Goal: Communication & Community: Participate in discussion

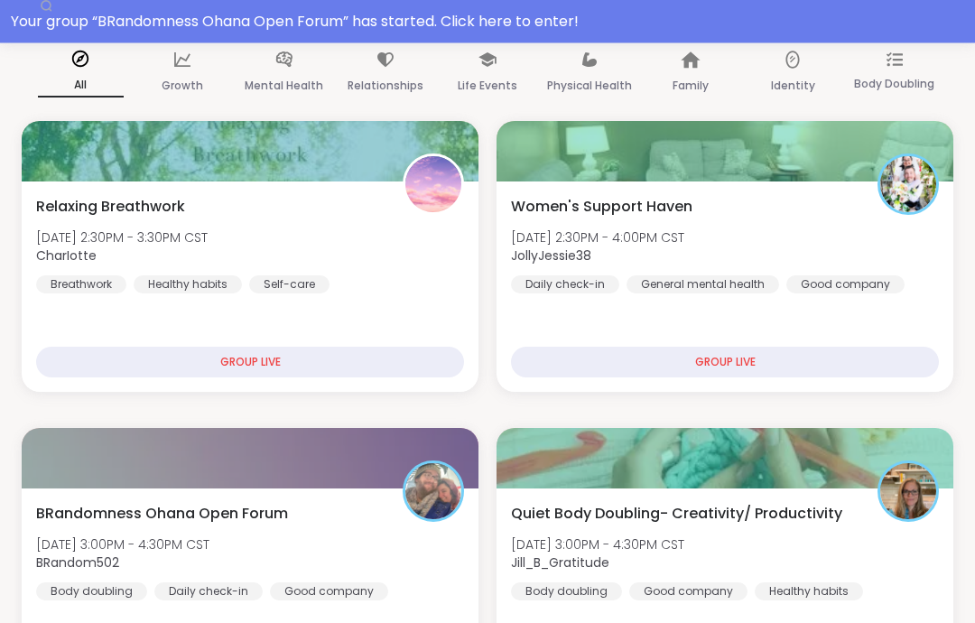
scroll to position [227, 0]
click at [411, 550] on div "BRandomness Ohana Open Forum [DATE] 3:00PM - 4:30PM CST BRandom502 Body doublin…" at bounding box center [250, 552] width 428 height 98
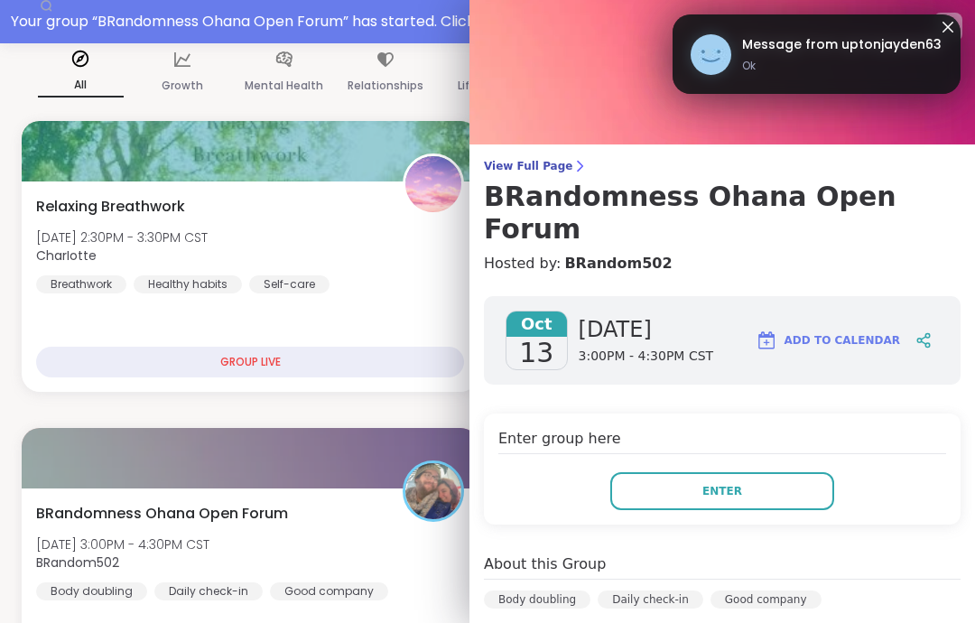
click at [831, 472] on button "Enter" at bounding box center [722, 491] width 224 height 38
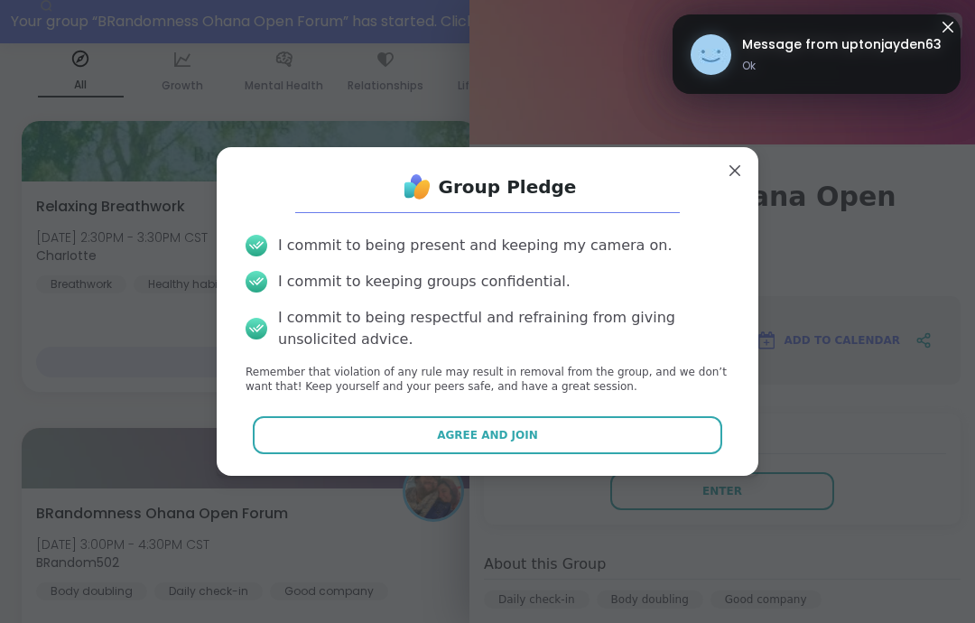
click at [672, 454] on button "Agree and Join" at bounding box center [488, 435] width 470 height 38
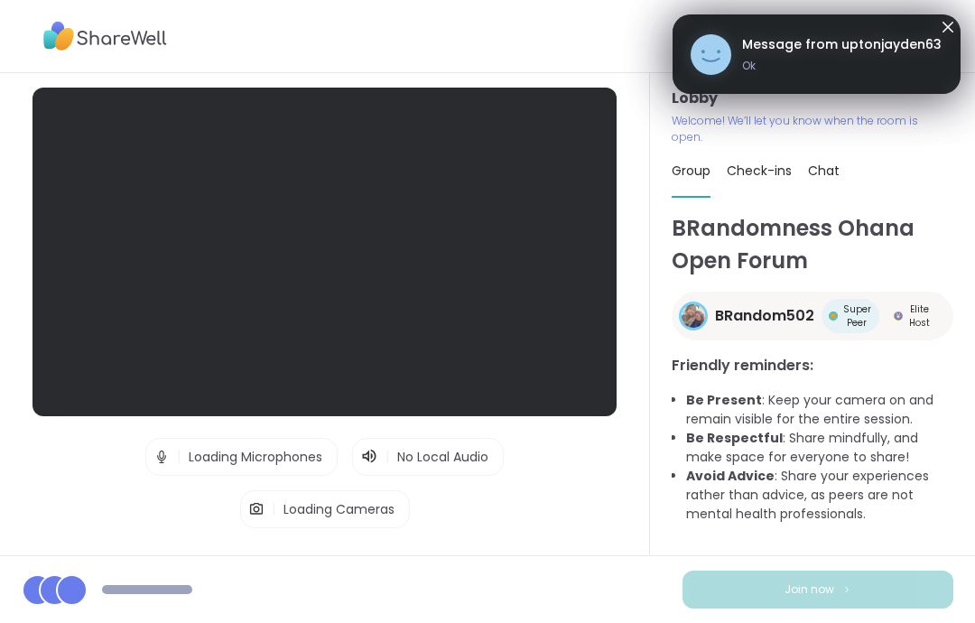
scroll to position [72, 0]
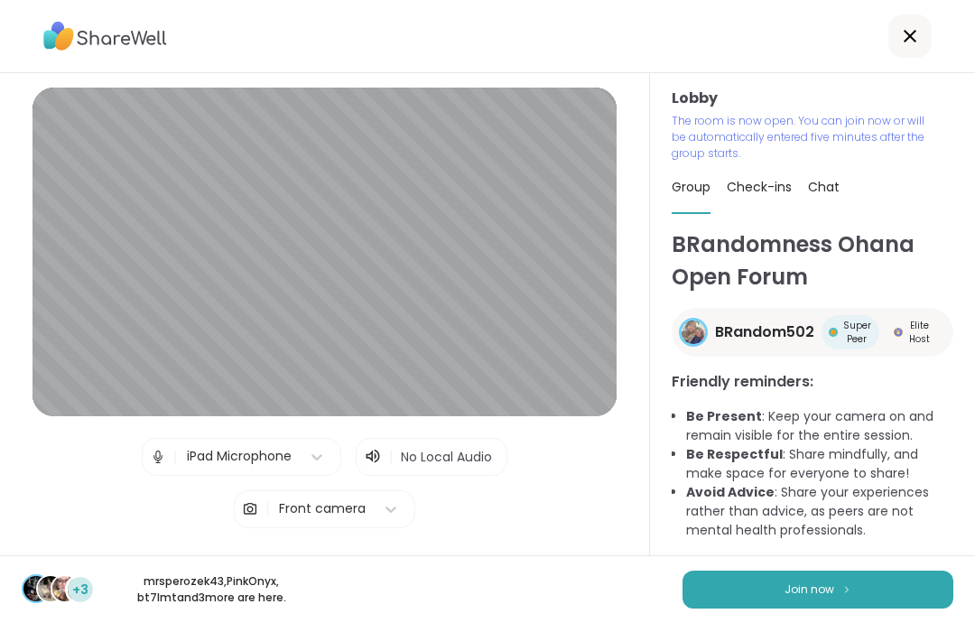
click at [861, 589] on button "Join now" at bounding box center [818, 590] width 271 height 38
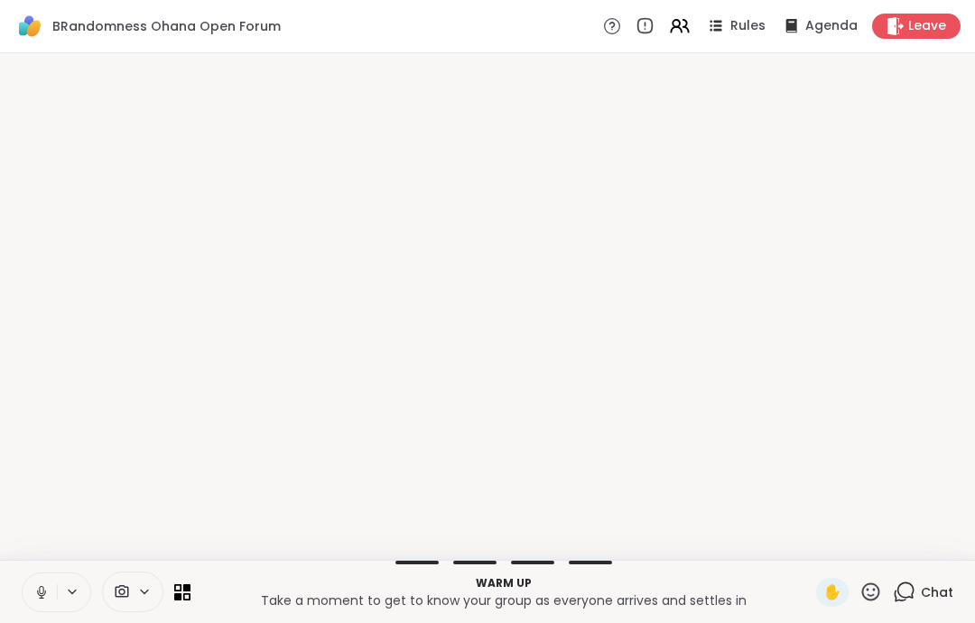
scroll to position [0, 0]
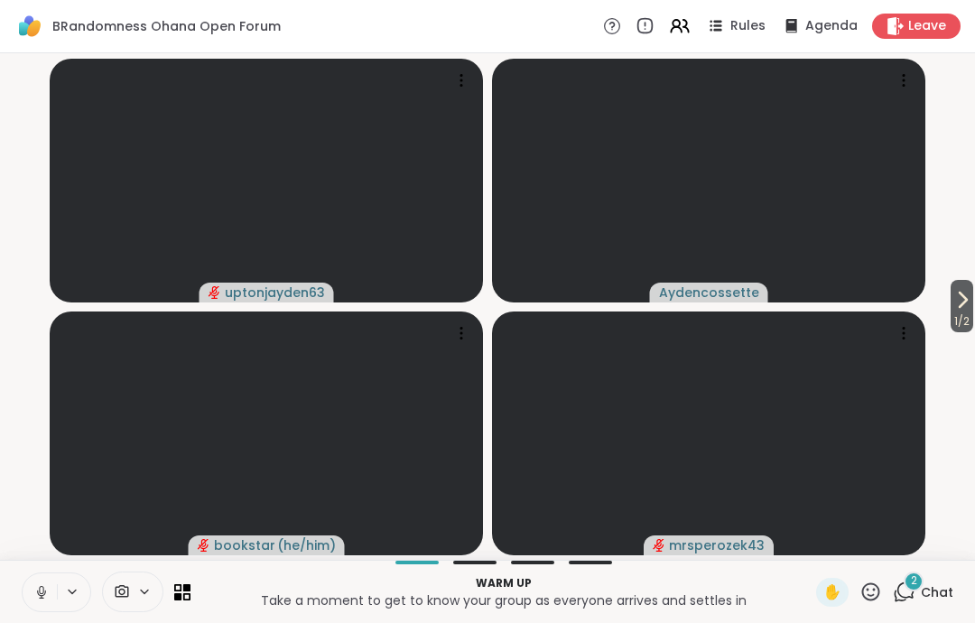
click at [58, 598] on button at bounding box center [73, 591] width 33 height 15
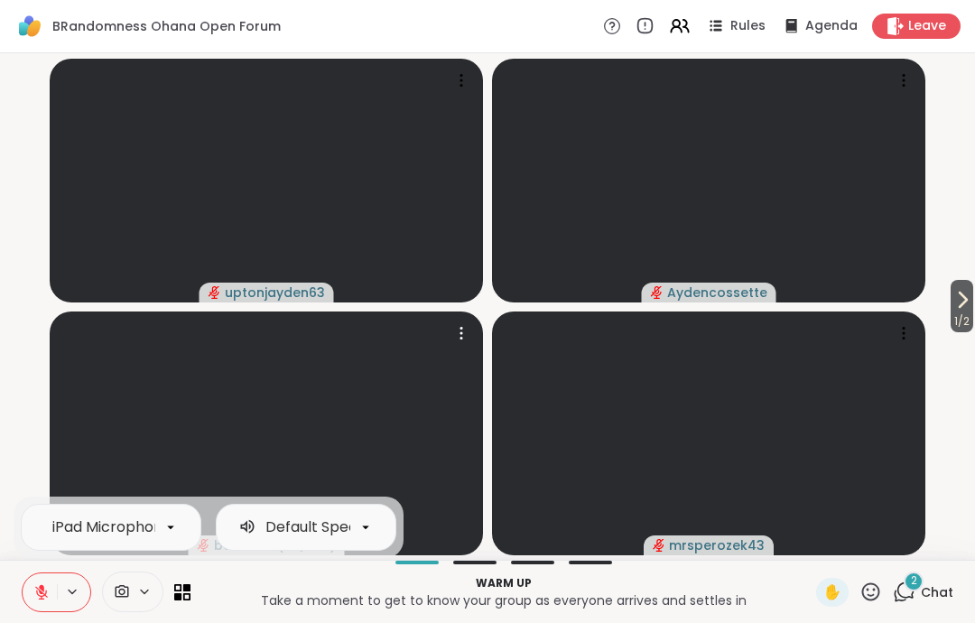
click at [53, 414] on video at bounding box center [266, 434] width 433 height 244
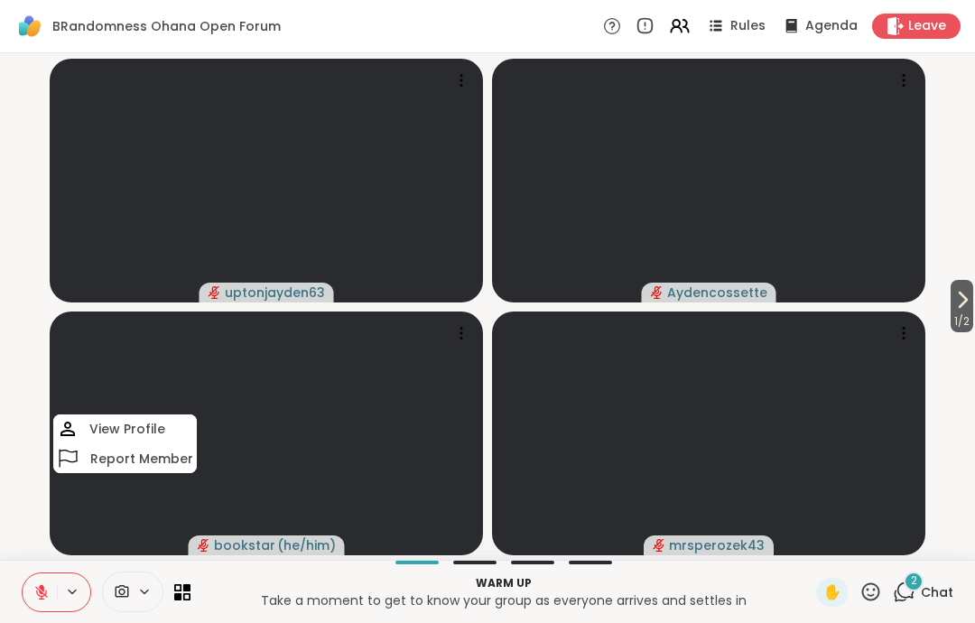
click at [34, 492] on video-player-container "1 / 2 uptonjayden63 Aydencossette bookstar ( he/him ) View Profile Report Membe…" at bounding box center [488, 307] width 954 height 492
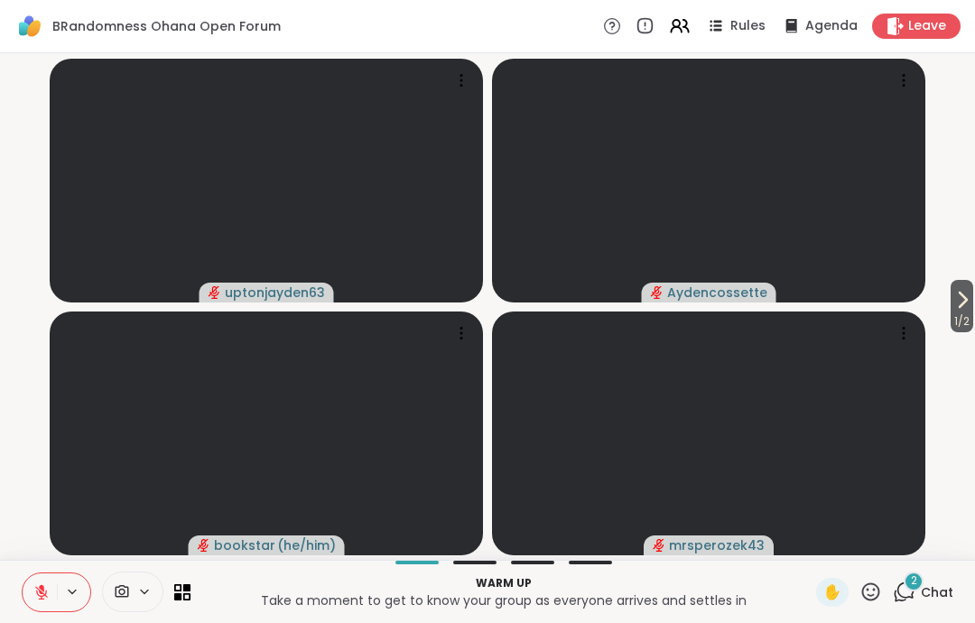
click at [54, 482] on video at bounding box center [266, 434] width 433 height 244
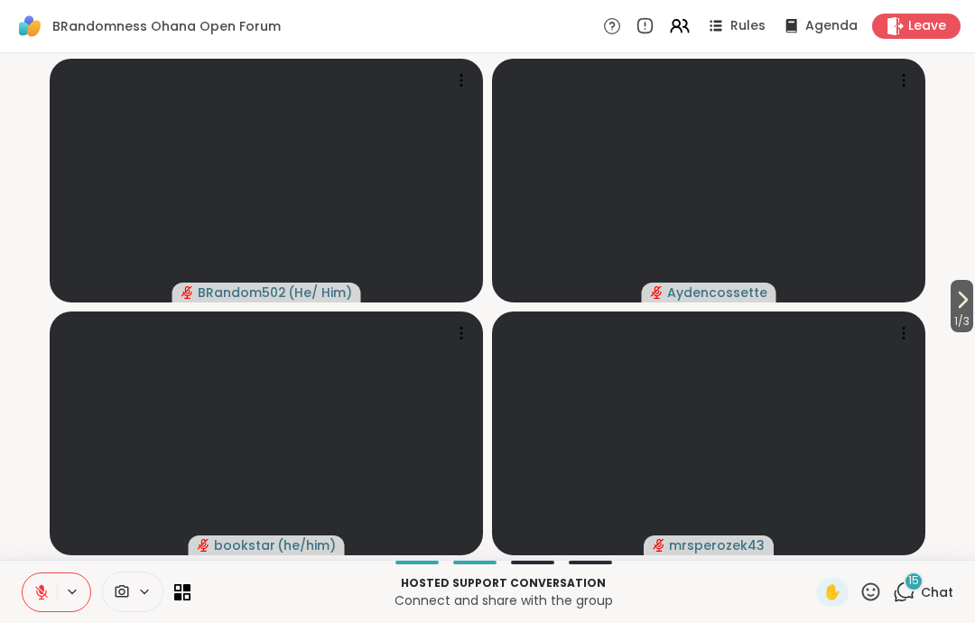
click at [49, 610] on button at bounding box center [40, 592] width 34 height 38
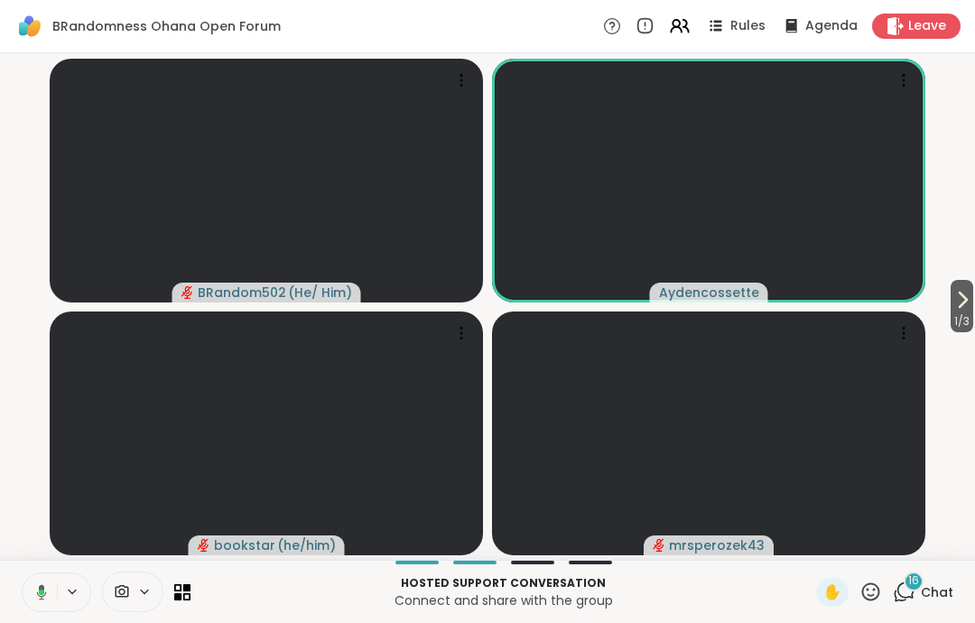
click at [54, 581] on button at bounding box center [38, 592] width 37 height 38
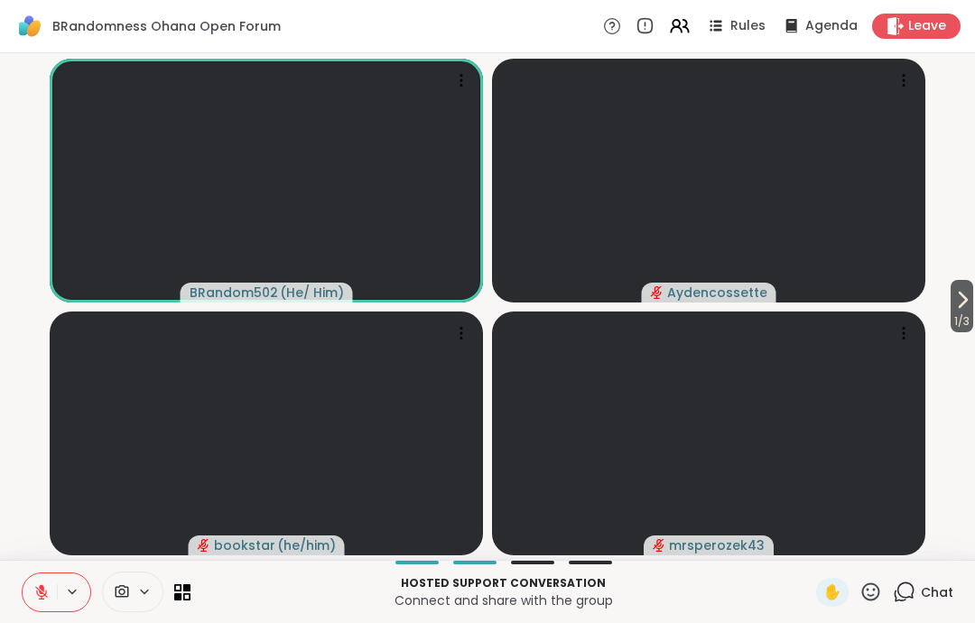
click at [878, 587] on icon at bounding box center [871, 591] width 18 height 18
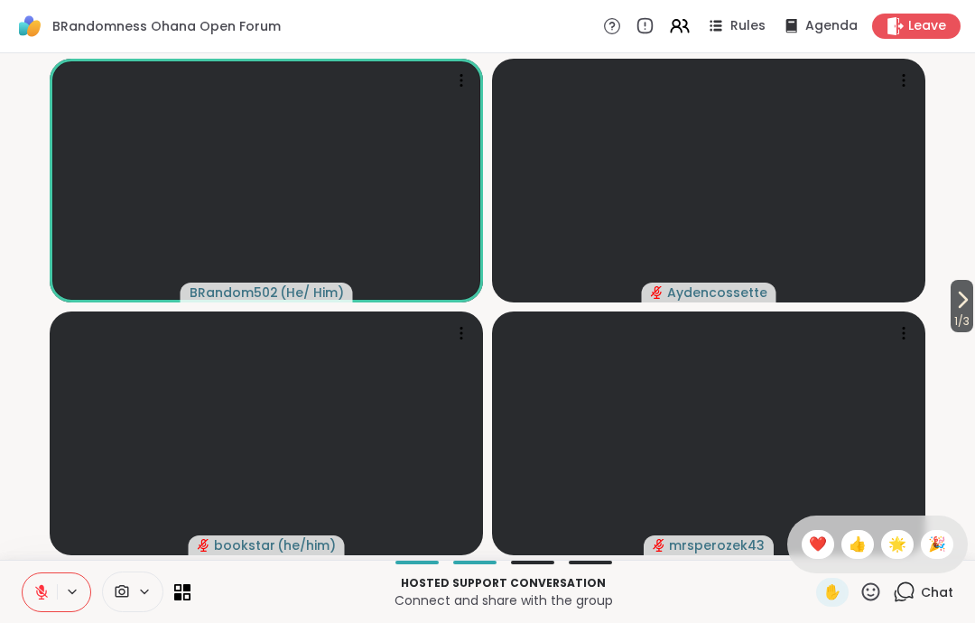
click at [817, 549] on span "❤️" at bounding box center [818, 545] width 18 height 22
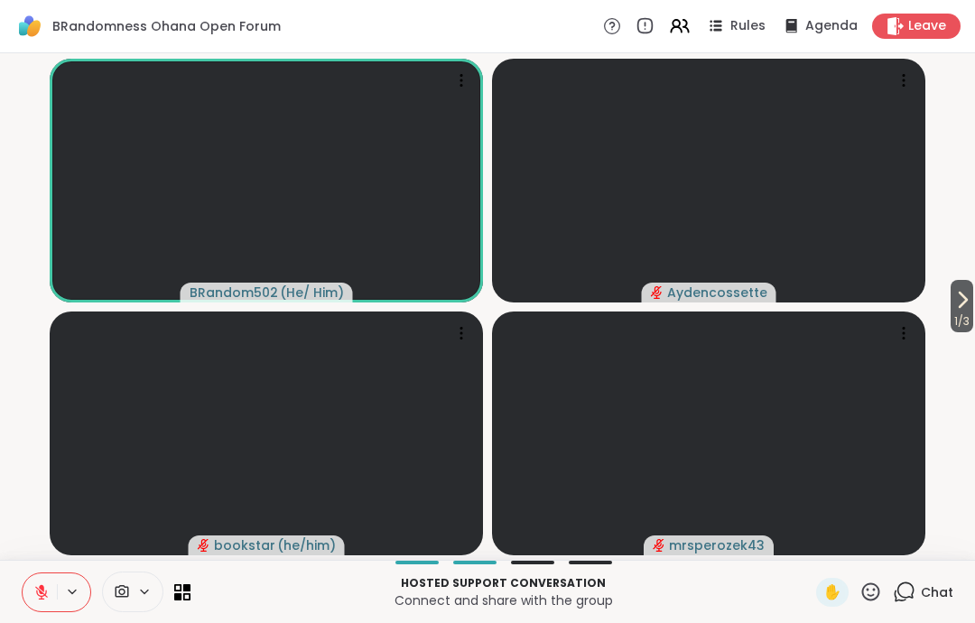
click at [29, 594] on button at bounding box center [40, 592] width 34 height 38
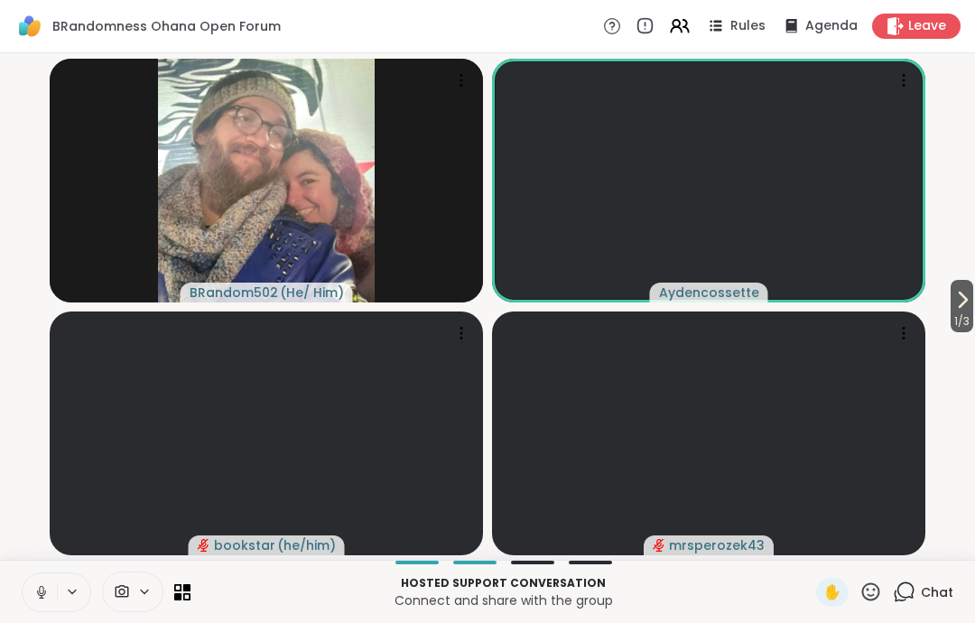
click at [46, 577] on button at bounding box center [40, 592] width 34 height 38
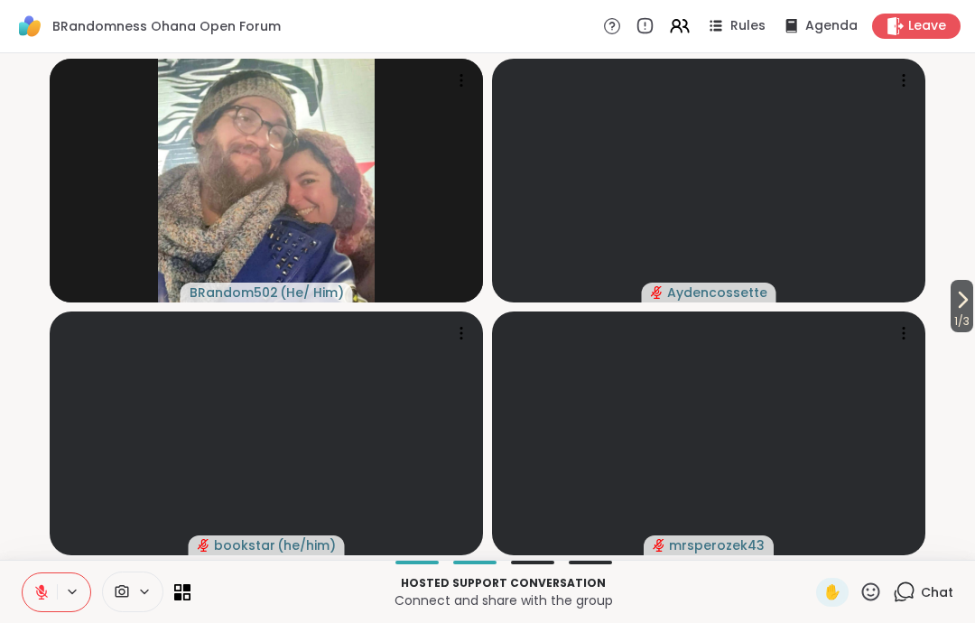
click at [41, 591] on icon at bounding box center [41, 592] width 13 height 13
click at [51, 588] on button at bounding box center [40, 592] width 34 height 38
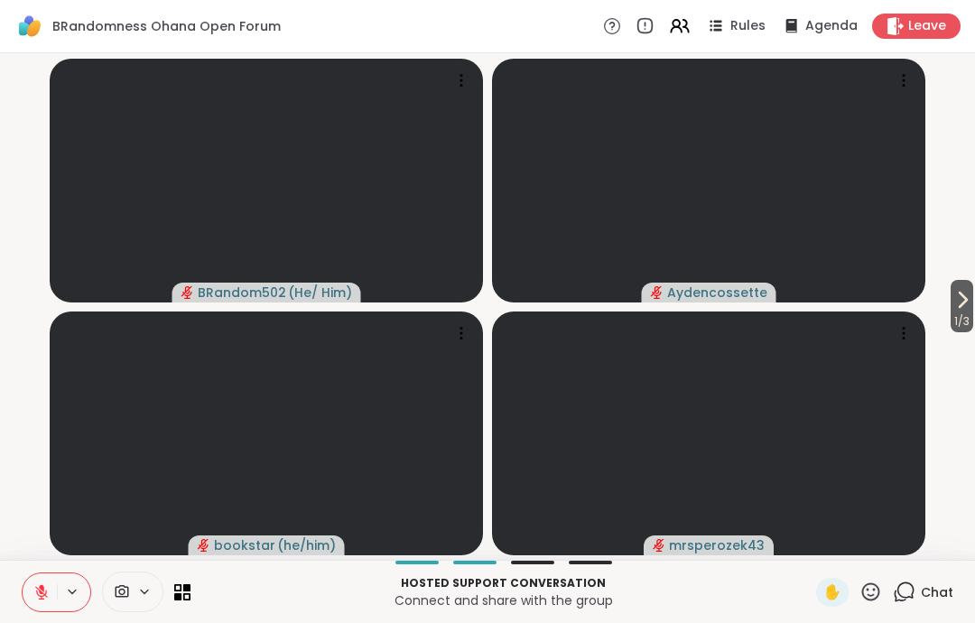
click at [28, 595] on button at bounding box center [40, 592] width 34 height 38
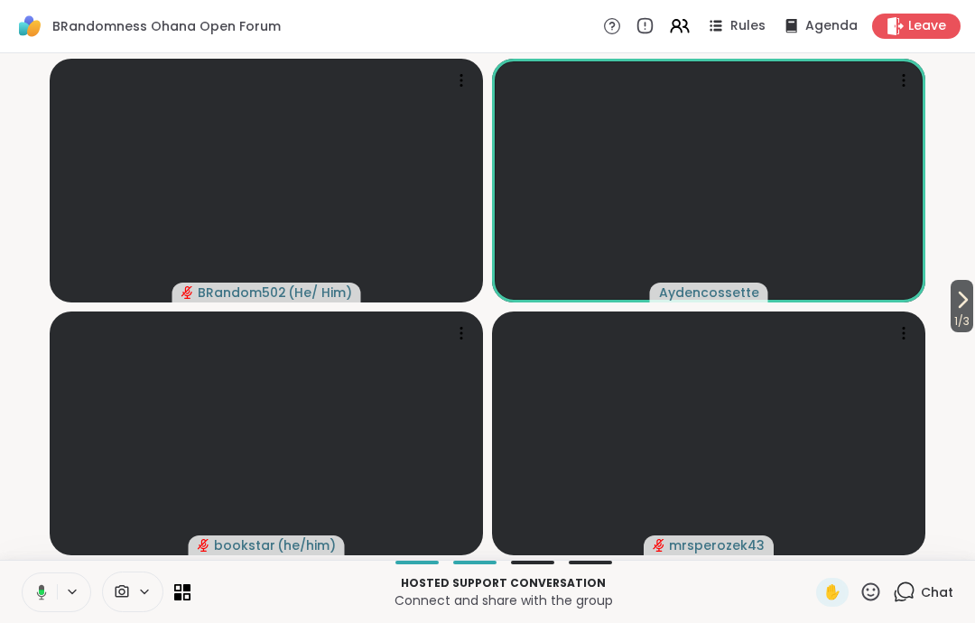
click at [32, 586] on button at bounding box center [38, 592] width 37 height 38
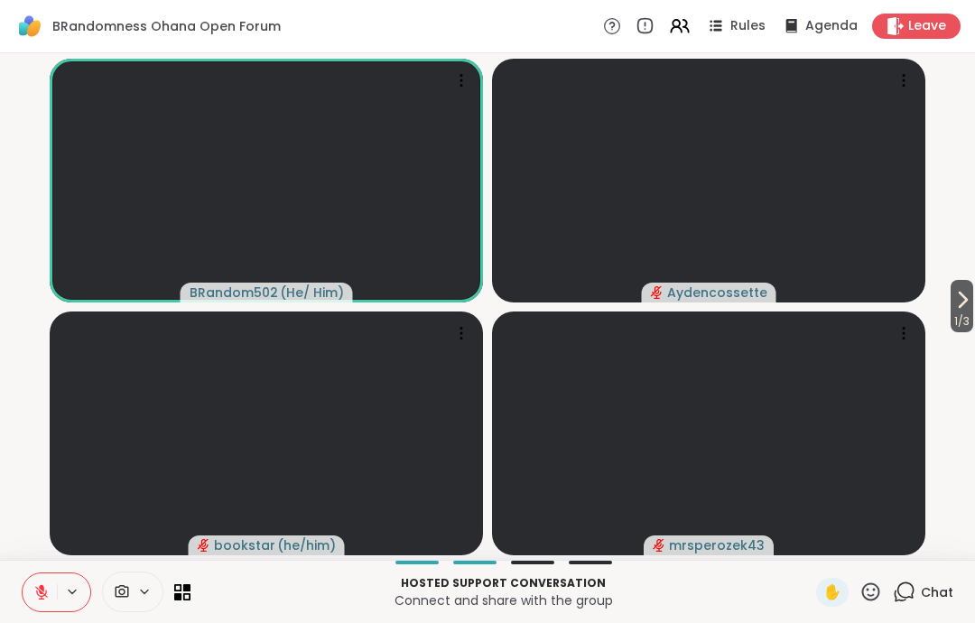
click at [52, 588] on button at bounding box center [40, 592] width 34 height 38
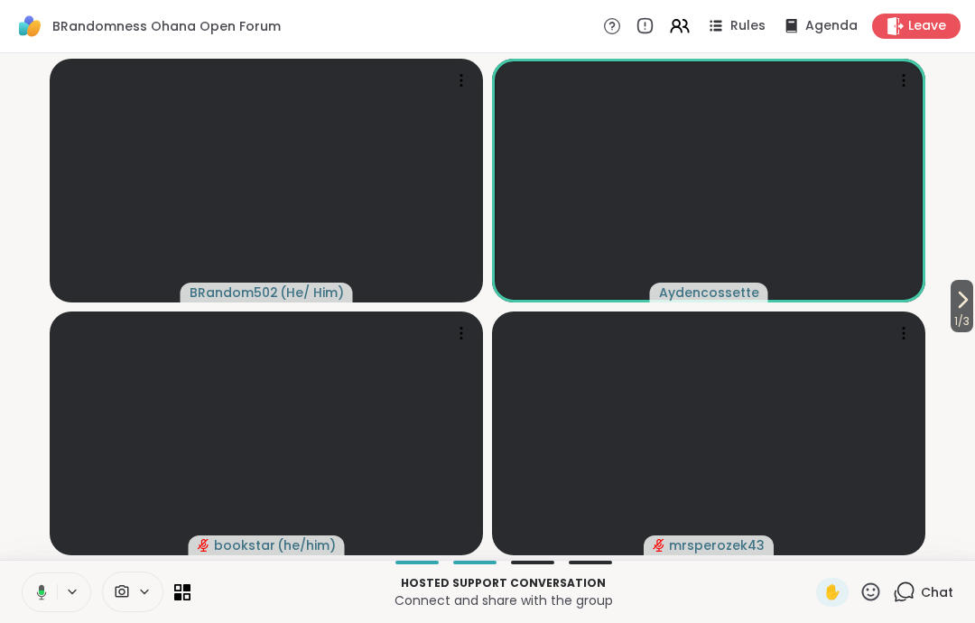
click at [39, 575] on button at bounding box center [38, 592] width 37 height 38
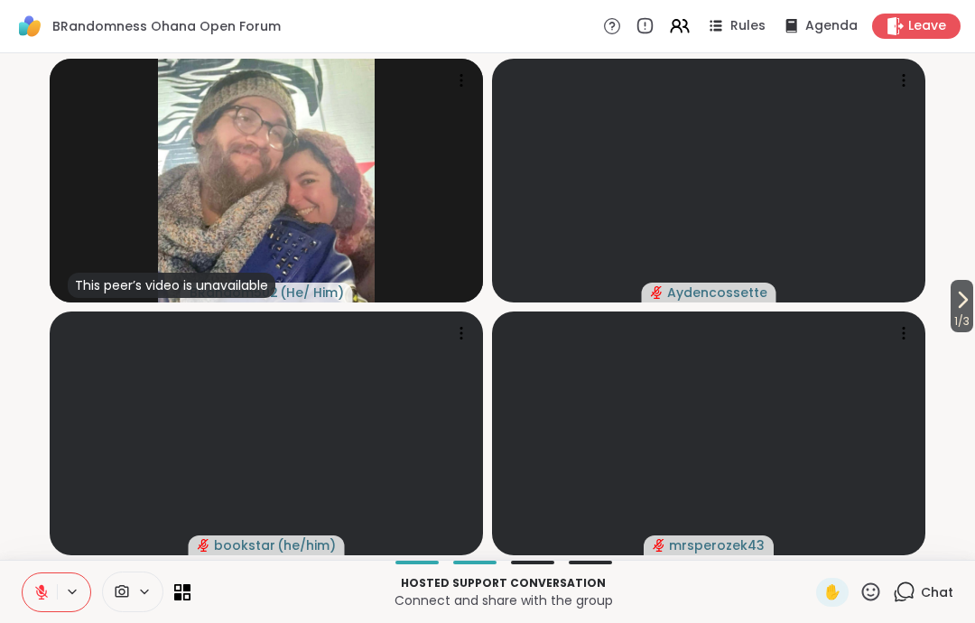
click at [877, 596] on icon at bounding box center [871, 592] width 23 height 23
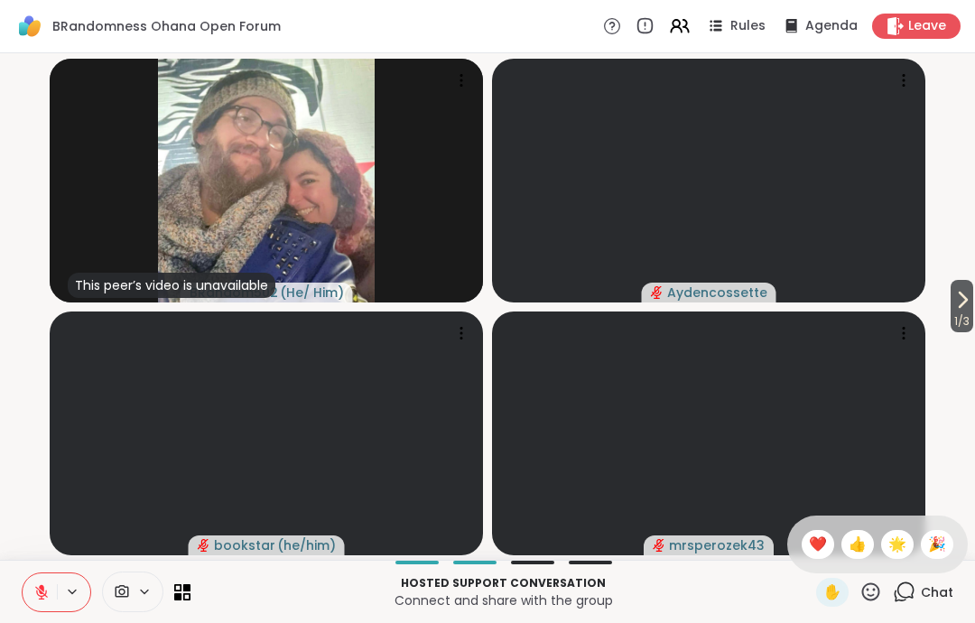
click at [820, 549] on span "❤️" at bounding box center [818, 545] width 18 height 22
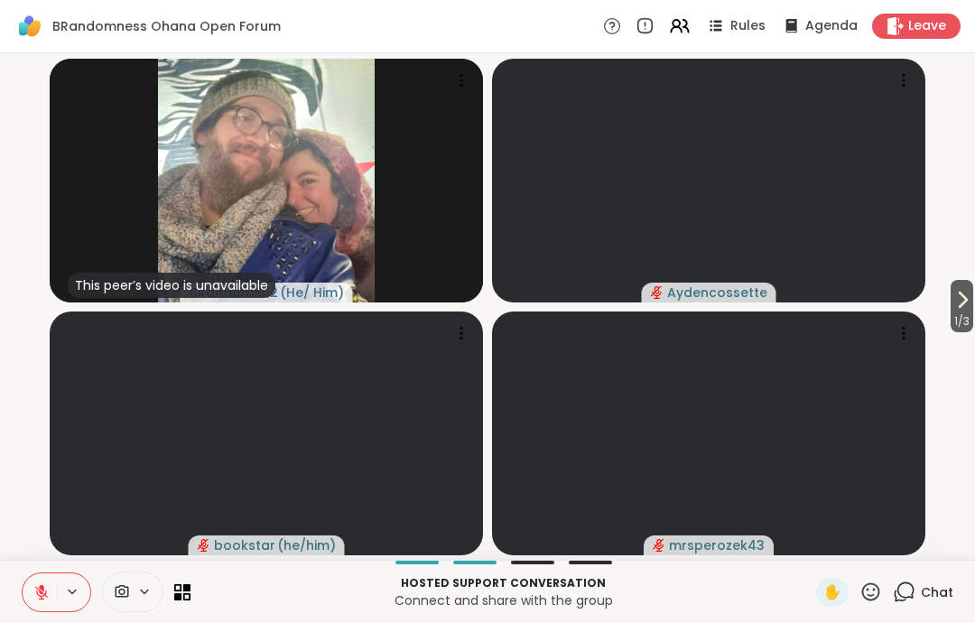
click at [968, 342] on div "1 / 3 This peer’s video is unavailable BRandom502 ( He/ Him ) Aydencossette boo…" at bounding box center [487, 306] width 975 height 507
click at [955, 296] on icon at bounding box center [963, 300] width 22 height 22
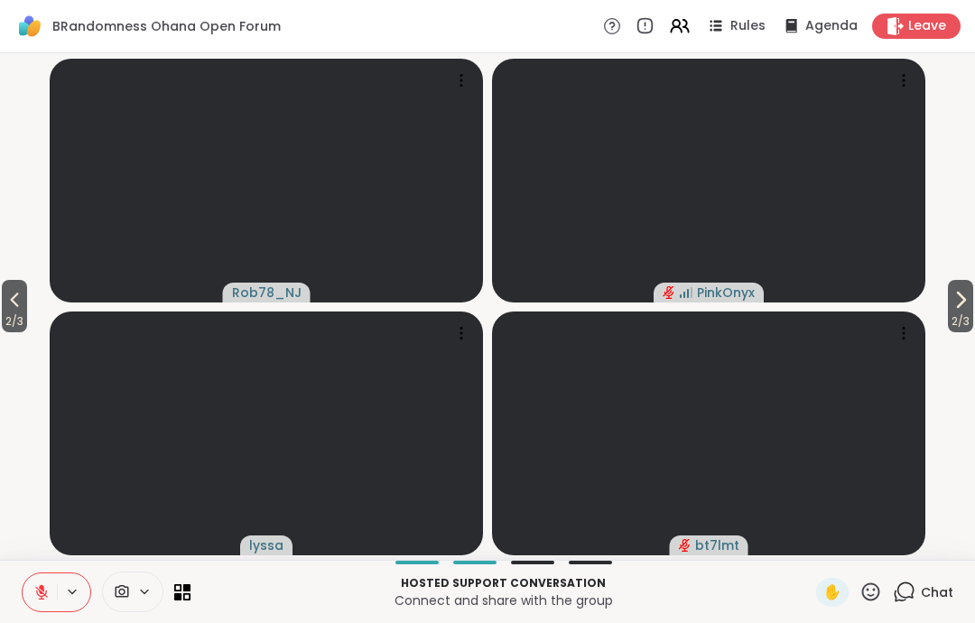
click at [950, 307] on icon at bounding box center [961, 300] width 22 height 22
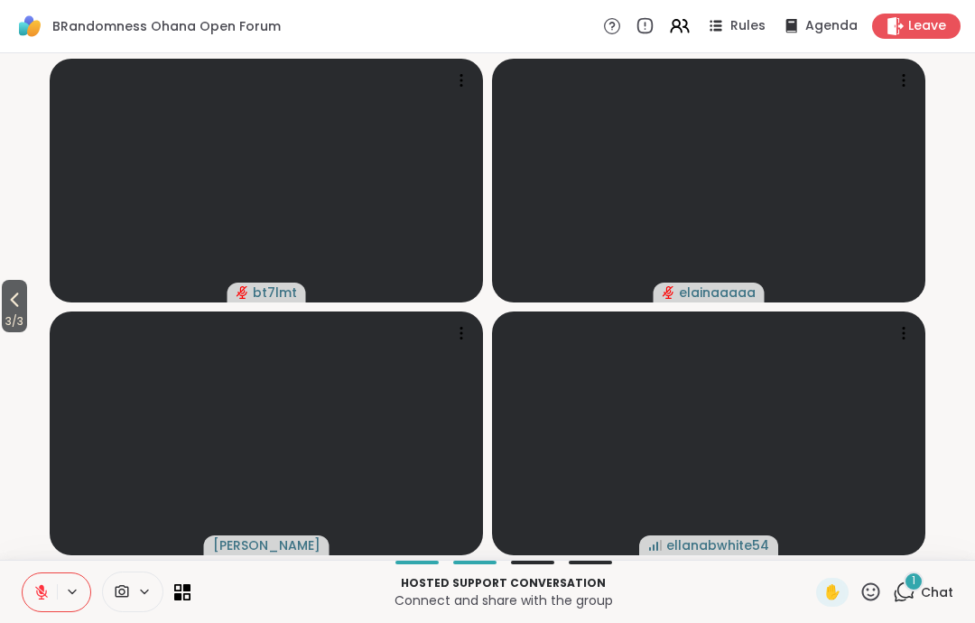
click at [6, 317] on span "3 / 3" at bounding box center [14, 322] width 25 height 22
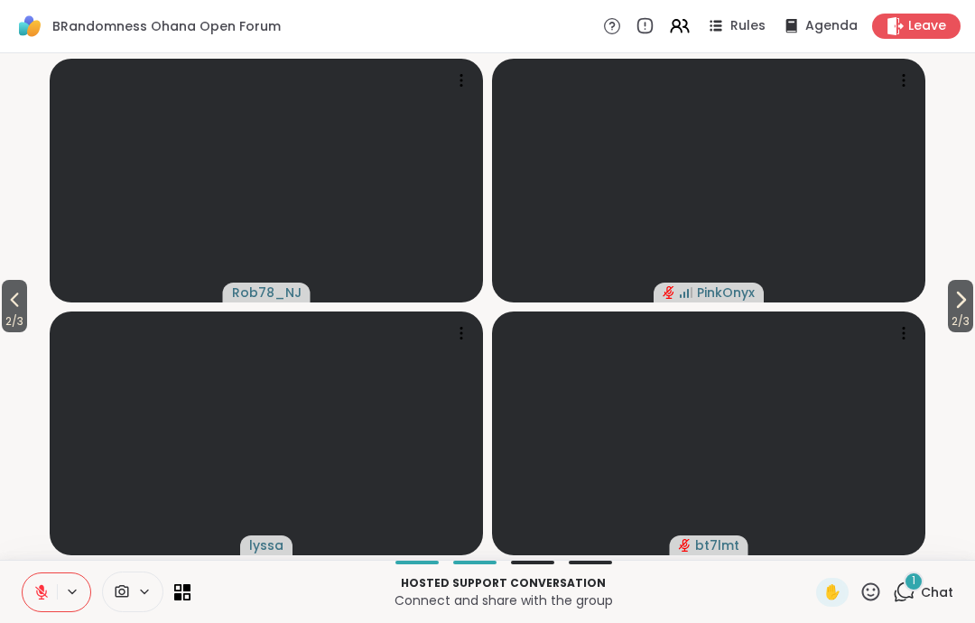
click at [6, 317] on span "2 / 3" at bounding box center [14, 322] width 25 height 22
